Goal: Check status: Check status

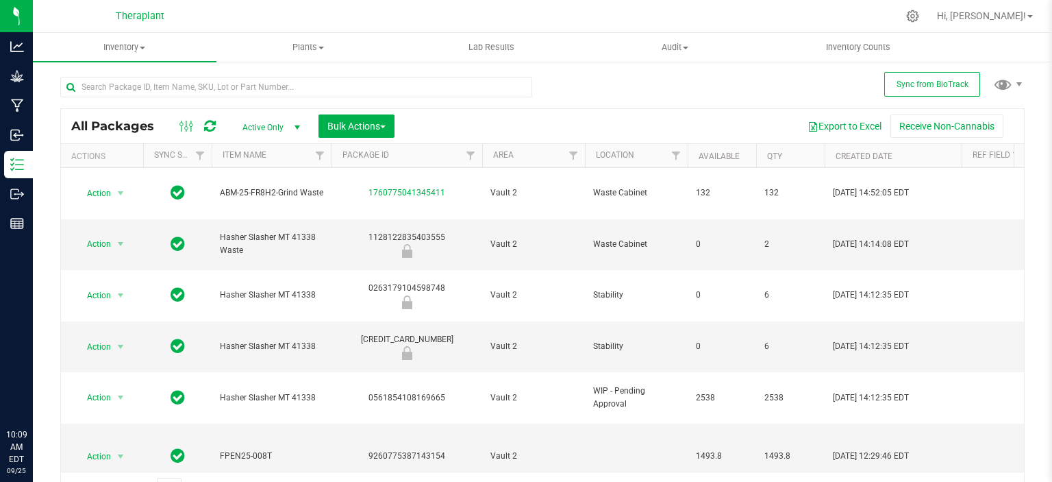
click at [195, 72] on div at bounding box center [301, 86] width 482 height 44
click at [194, 81] on input "text" at bounding box center [296, 87] width 472 height 21
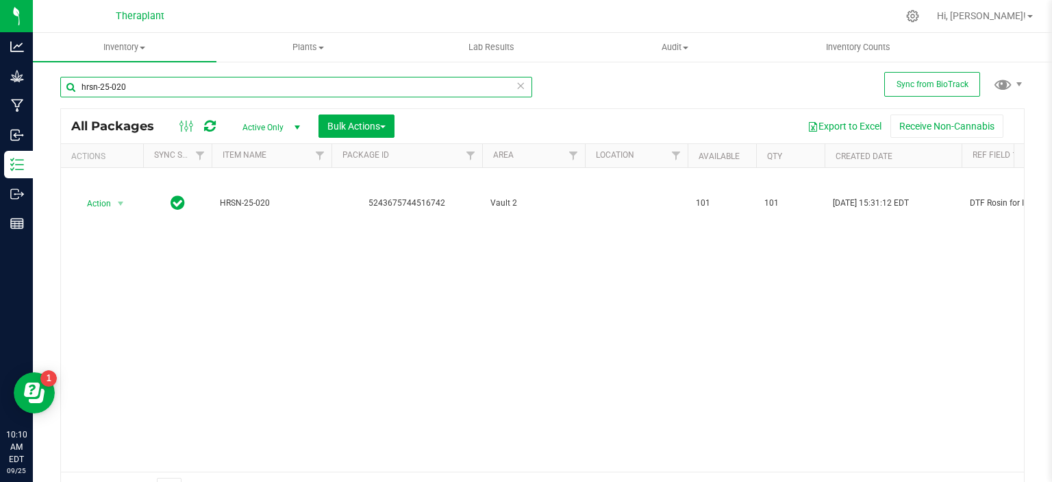
click at [216, 86] on input "hrsn-25-020" at bounding box center [296, 87] width 472 height 21
click at [233, 92] on input "hrsn-25-027" at bounding box center [296, 87] width 472 height 21
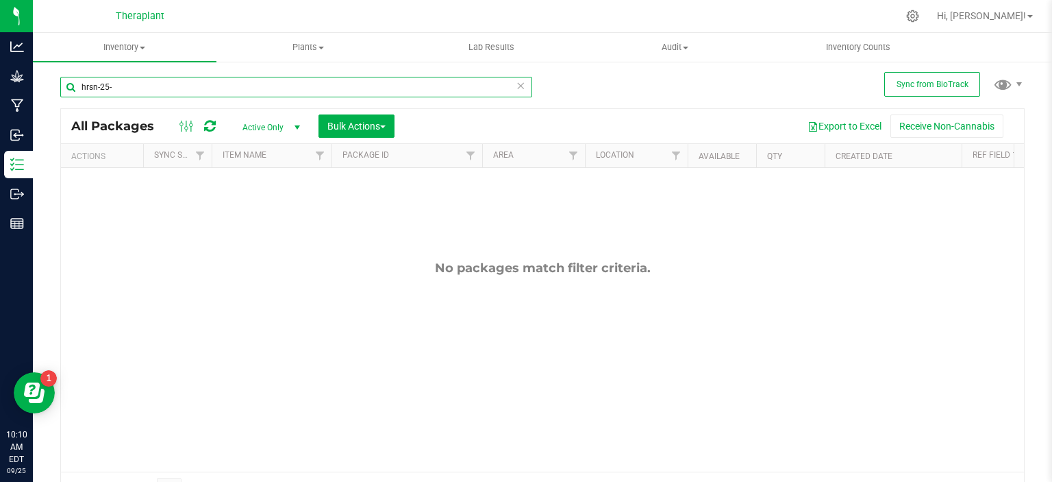
type input "hrsn-25-"
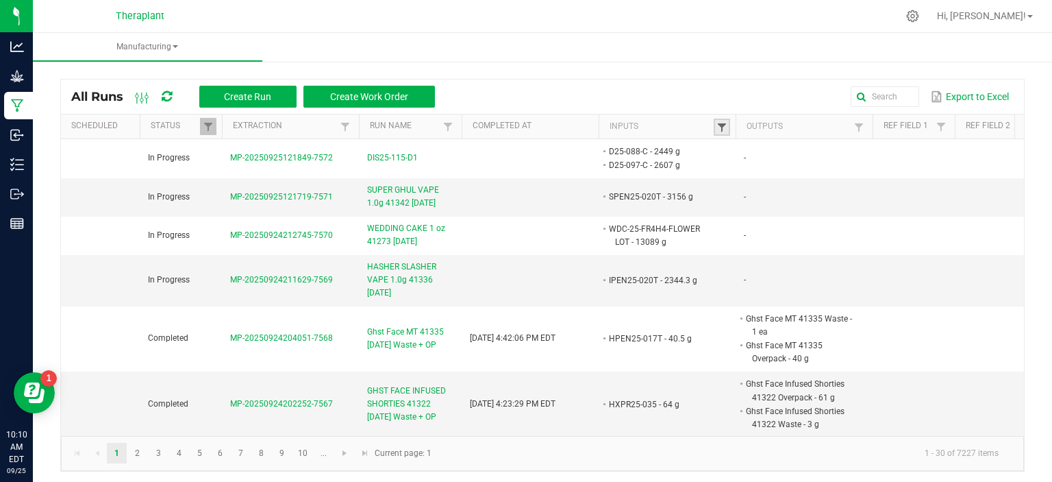
click at [718, 127] on span at bounding box center [721, 127] width 11 height 11
click at [753, 161] on input "text" at bounding box center [793, 154] width 141 height 21
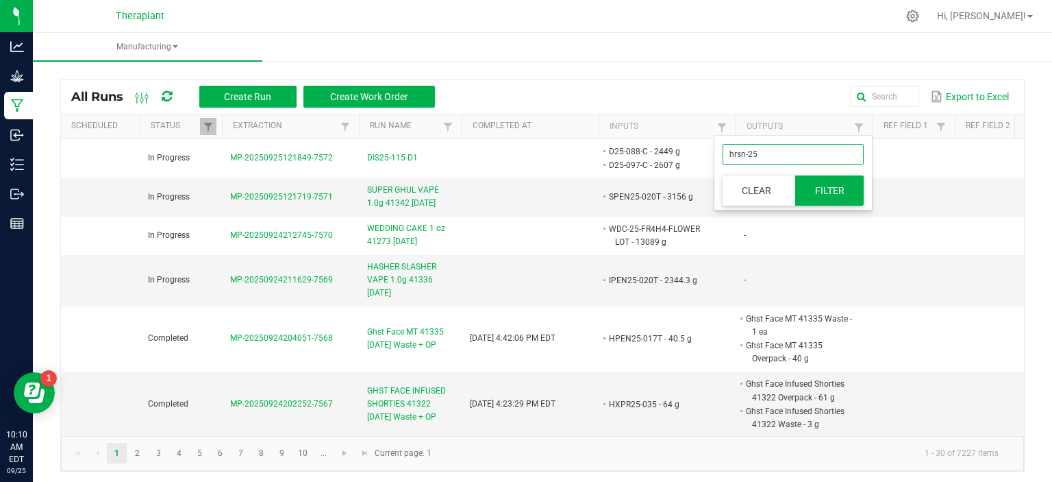
type input "hrsn-25"
click at [821, 182] on button "Filter" at bounding box center [829, 190] width 68 height 30
